Goal: Task Accomplishment & Management: Use online tool/utility

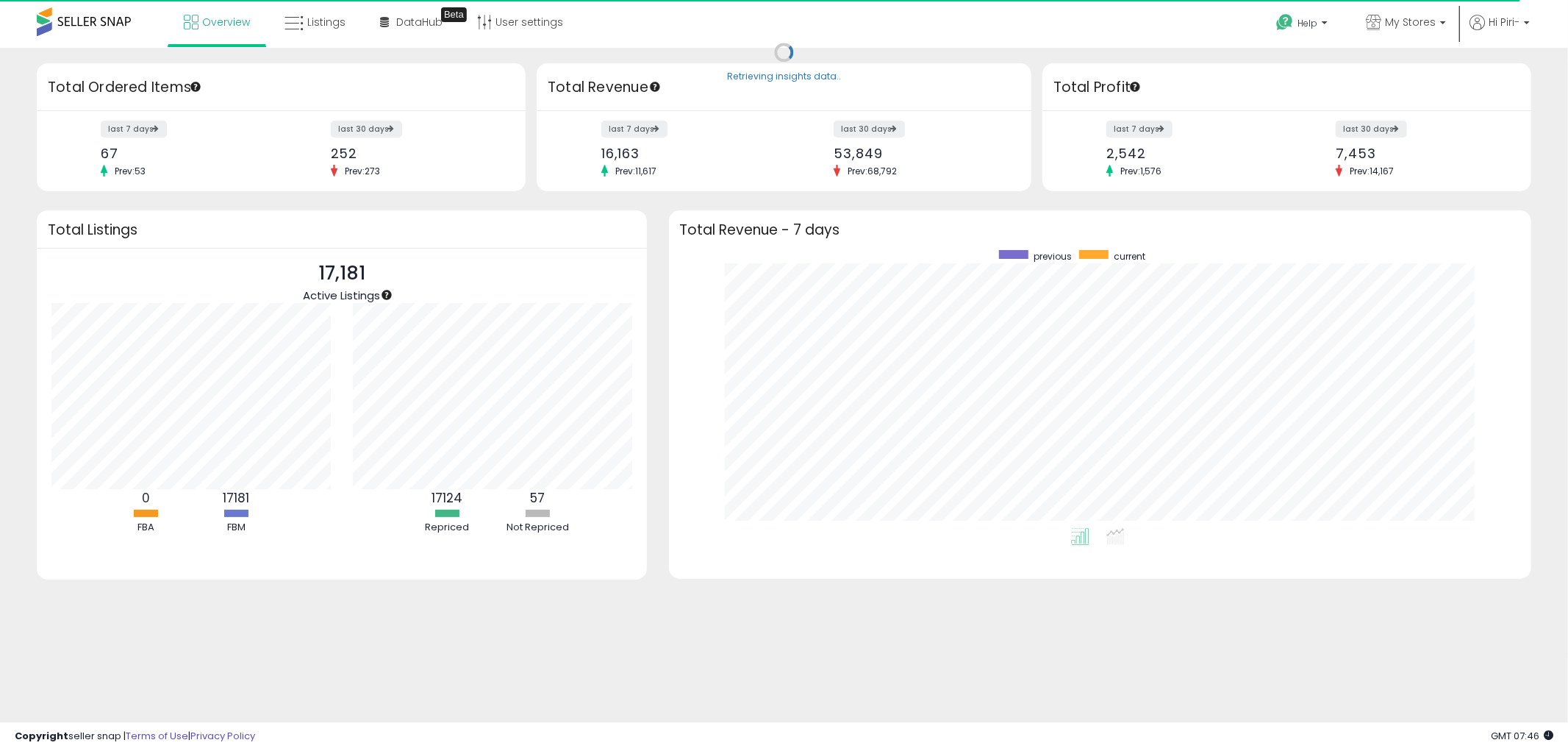
scroll to position [277, 834]
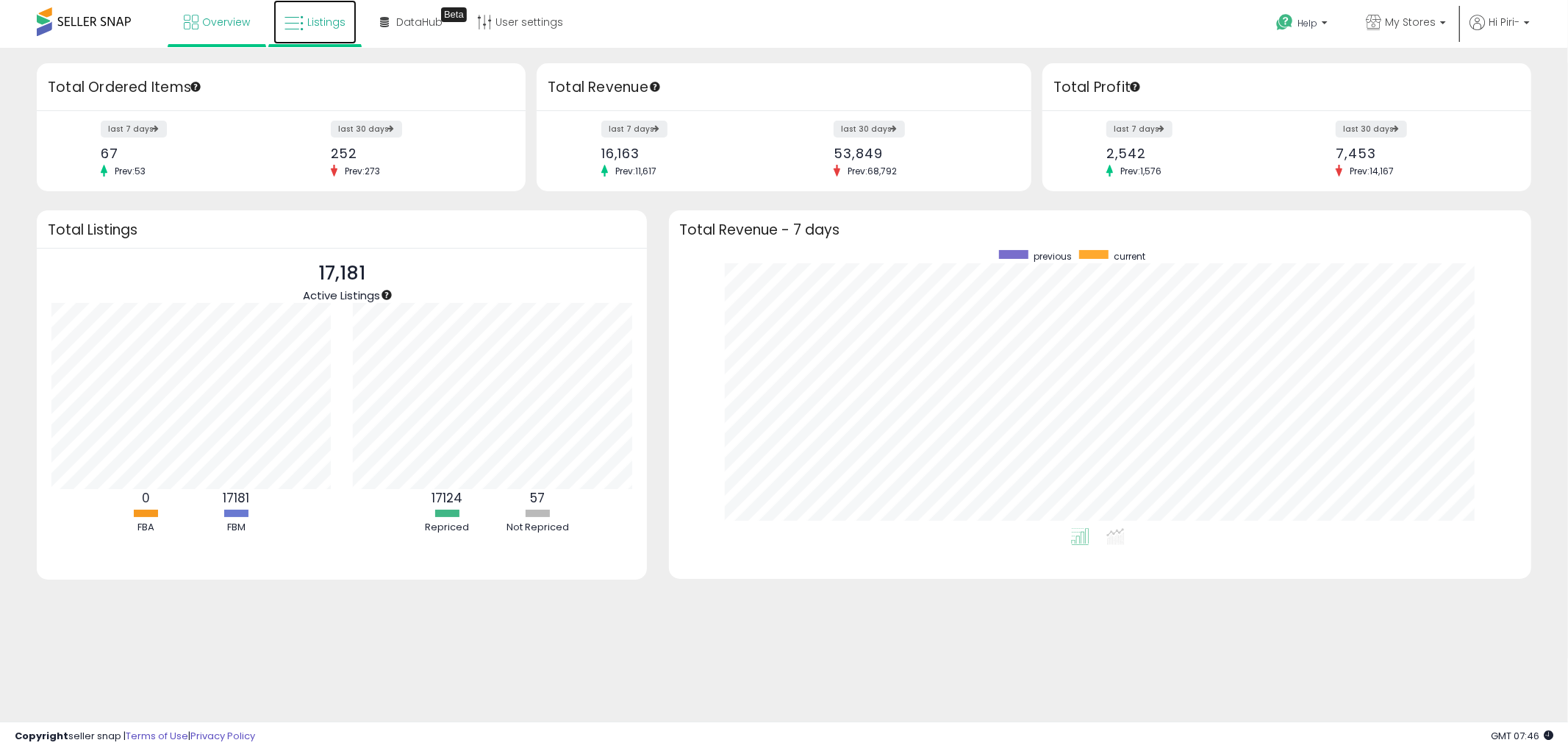
click at [329, 29] on link "Listings" at bounding box center [315, 22] width 83 height 44
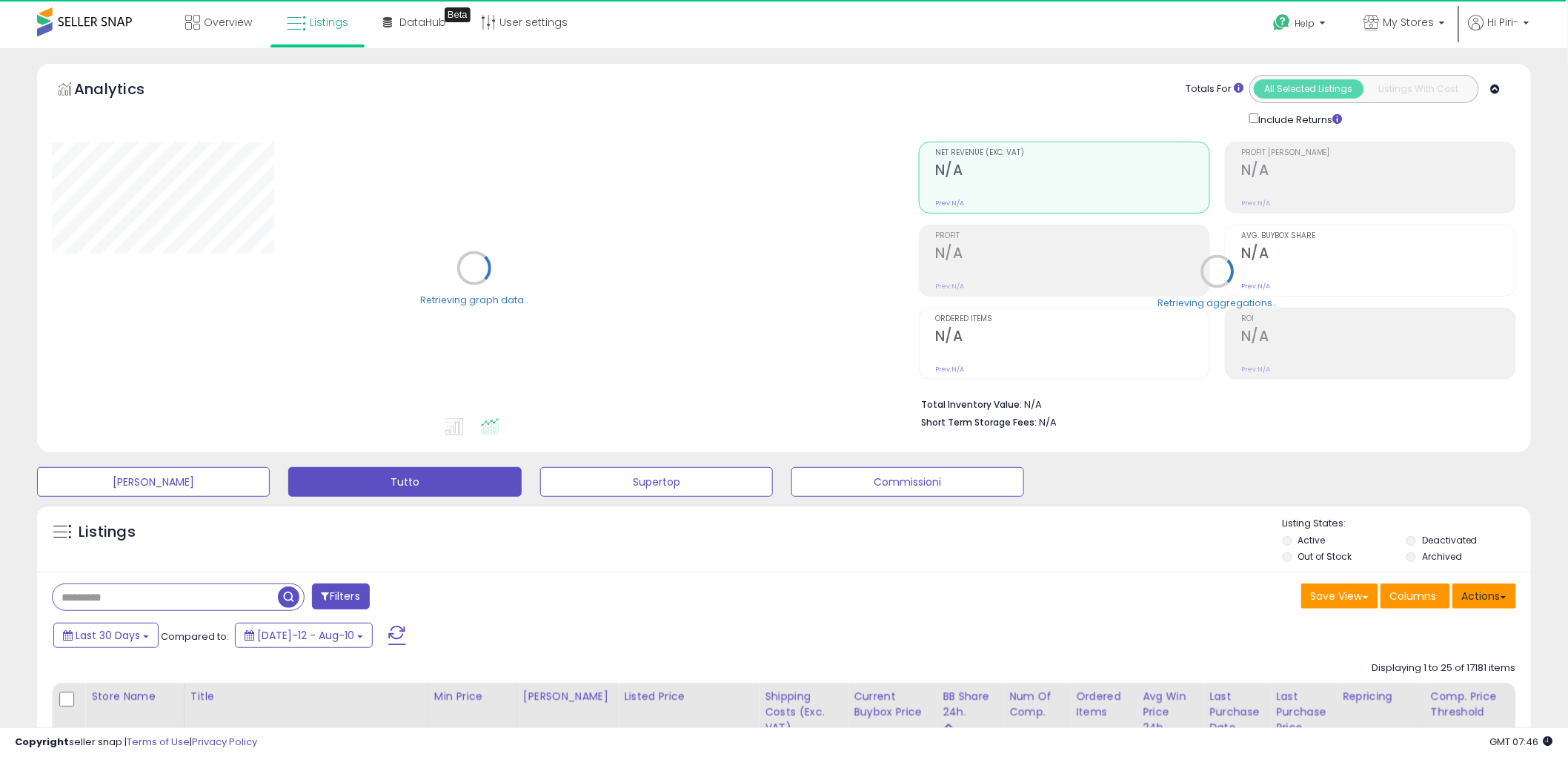
click at [1495, 593] on button "Actions" at bounding box center [1484, 596] width 64 height 25
click at [1413, 637] on link "Import" at bounding box center [1424, 627] width 162 height 23
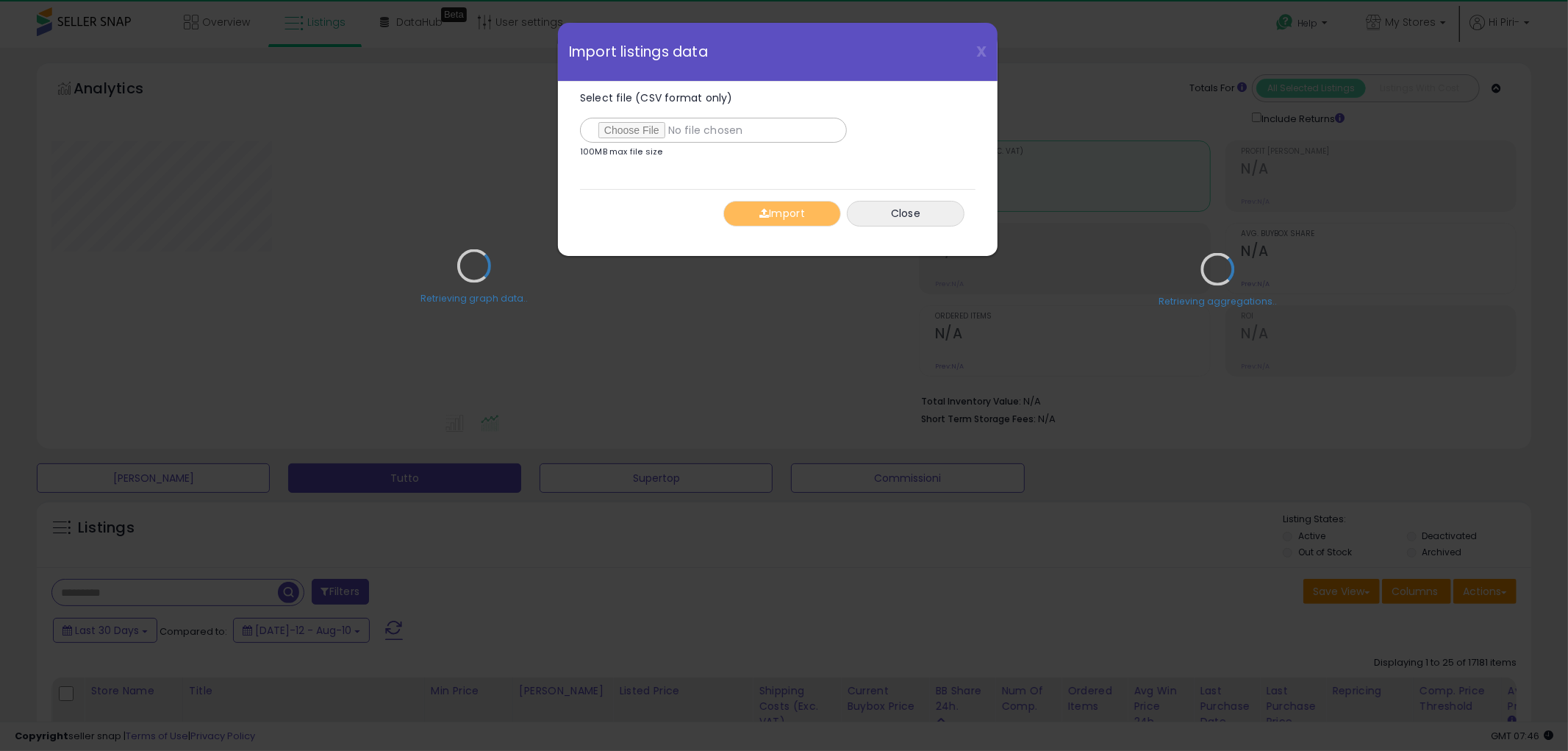
click at [642, 127] on div "Retrieving graph data.." at bounding box center [474, 276] width 867 height 301
click at [632, 127] on div "Retrieving graph data.." at bounding box center [474, 276] width 867 height 301
click at [631, 133] on div "Retrieving graph data.." at bounding box center [474, 276] width 867 height 301
click at [630, 127] on div "Retrieving graph data.." at bounding box center [474, 276] width 867 height 301
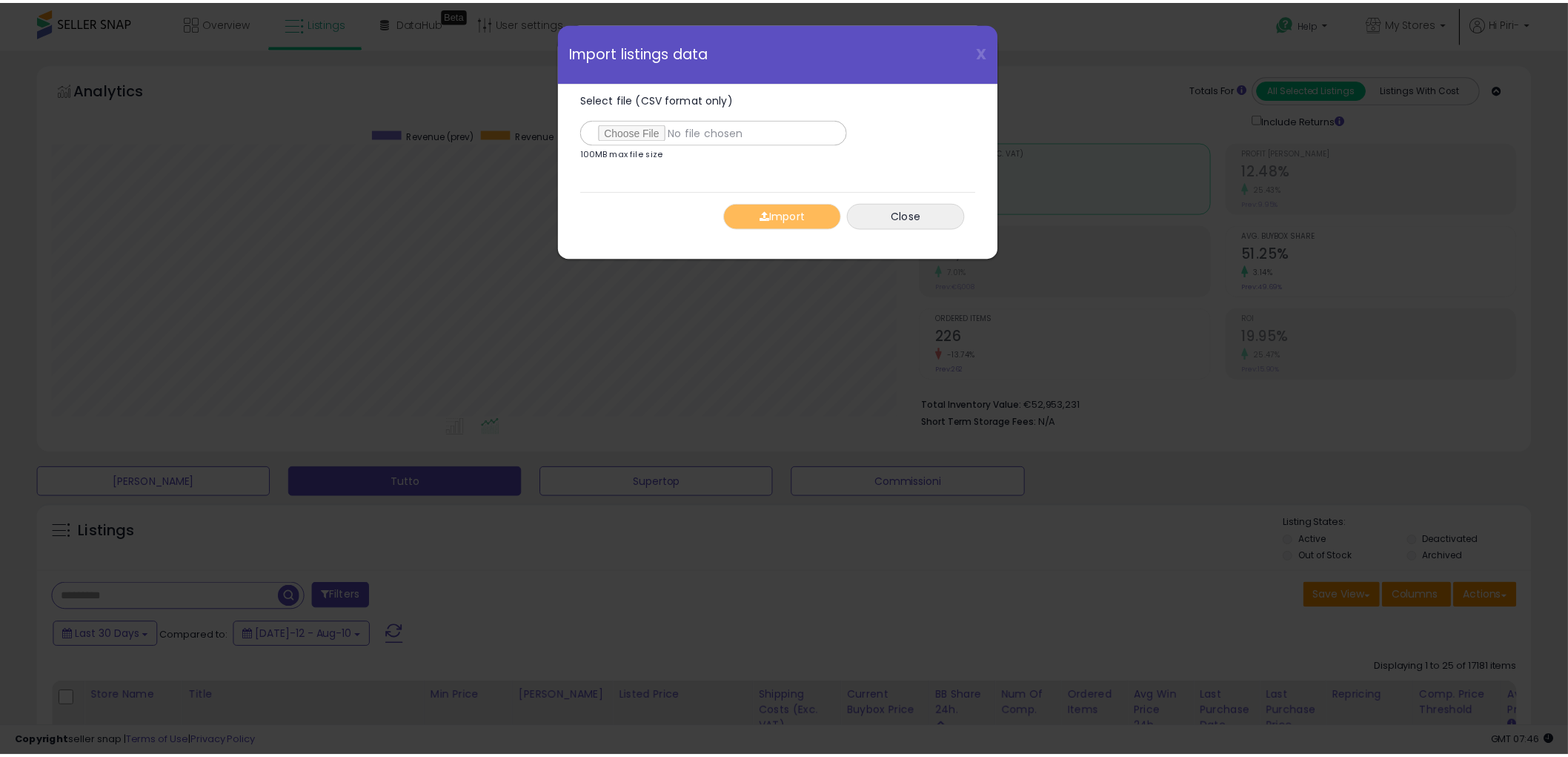
scroll to position [303, 875]
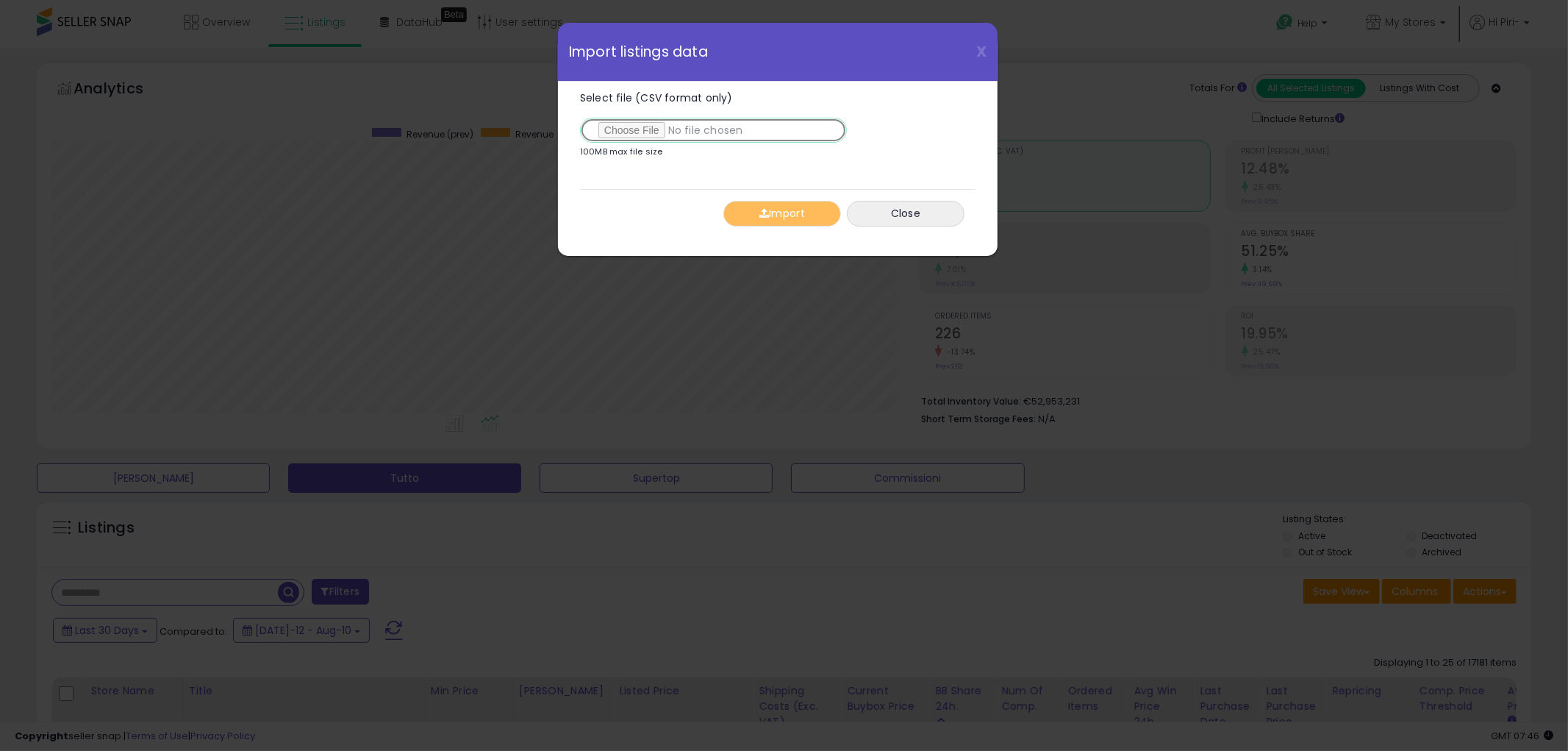
click at [633, 128] on input "Select file (CSV format only)" at bounding box center [713, 130] width 267 height 25
type input "**********"
click at [768, 222] on button "Import" at bounding box center [782, 214] width 118 height 26
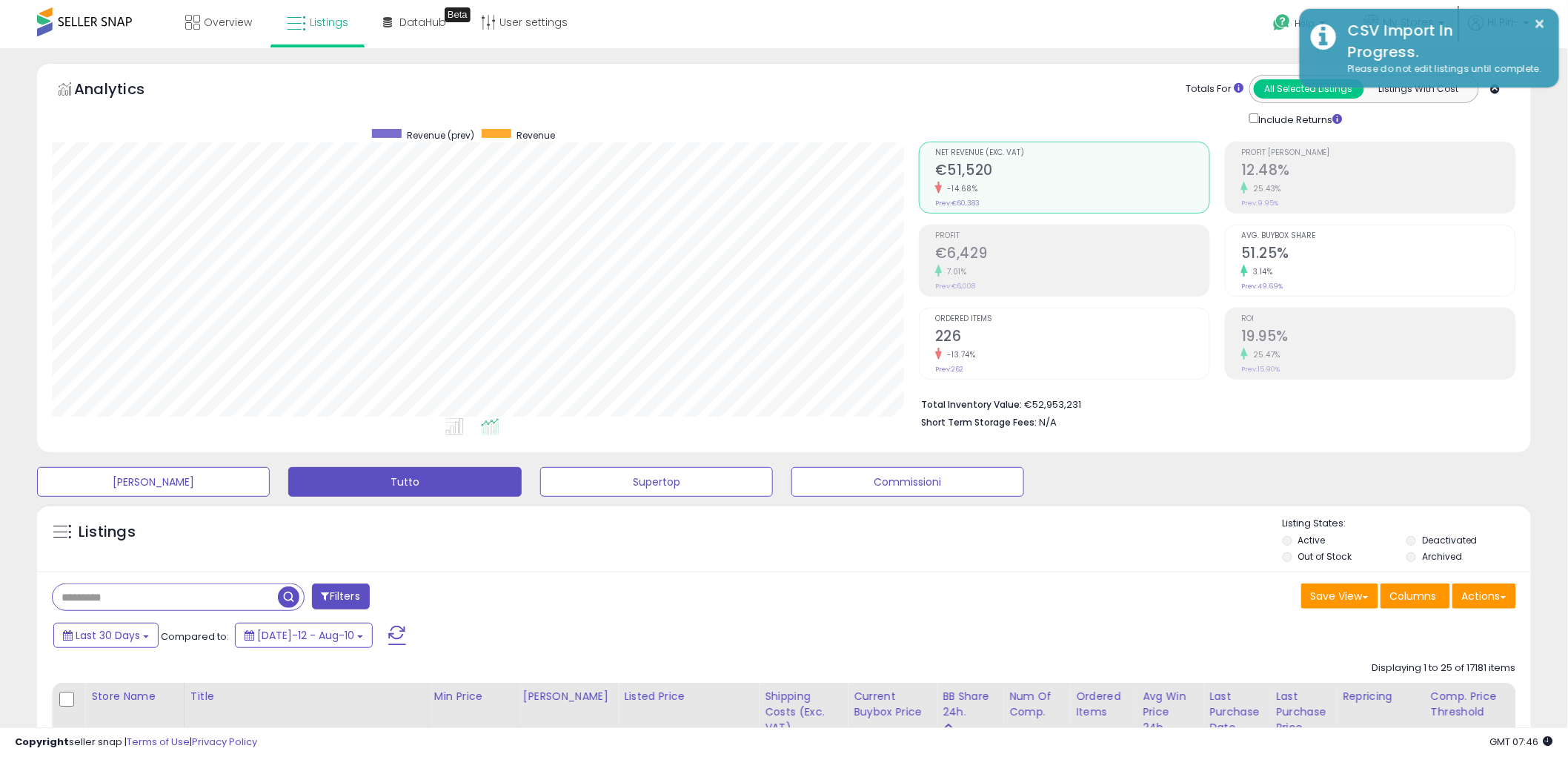
scroll to position [740906, 740192]
